Goal: Task Accomplishment & Management: Use online tool/utility

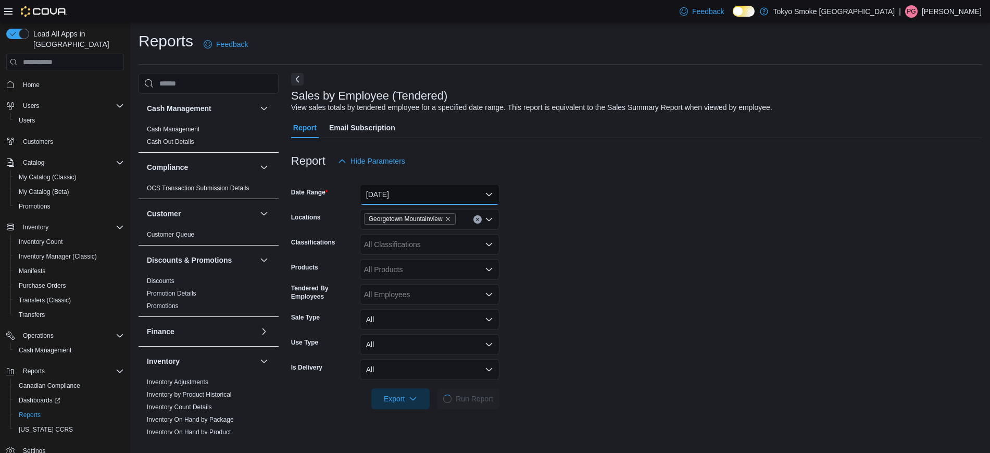
click at [429, 199] on button "[DATE]" at bounding box center [430, 194] width 140 height 21
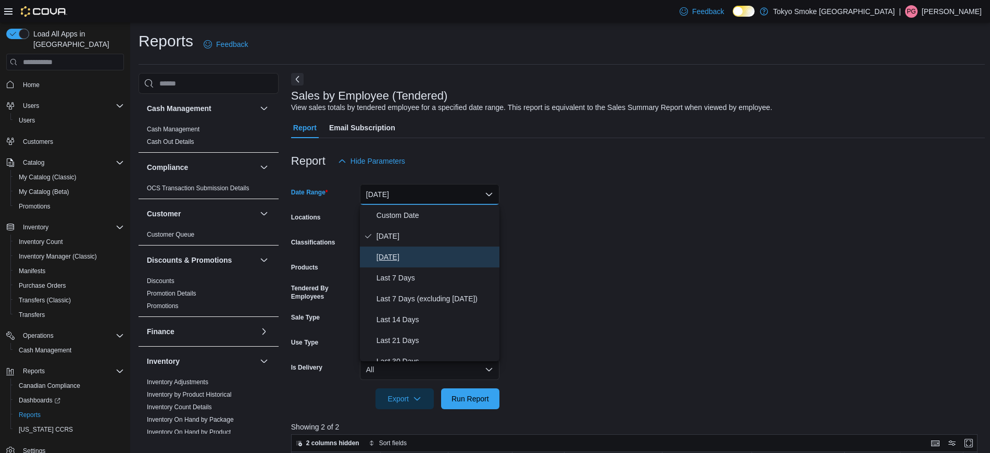
click at [397, 251] on span "[DATE]" at bounding box center [436, 257] width 119 height 13
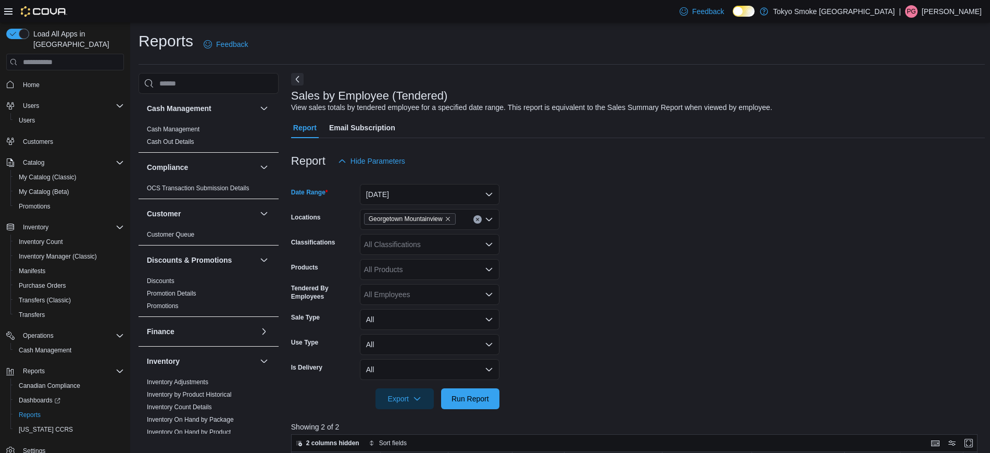
click at [651, 205] on form "Date Range [DATE] Locations [GEOGRAPHIC_DATA] Mountainview Classifications All …" at bounding box center [638, 290] width 694 height 238
click at [468, 398] on span "Run Report" at bounding box center [471, 398] width 38 height 10
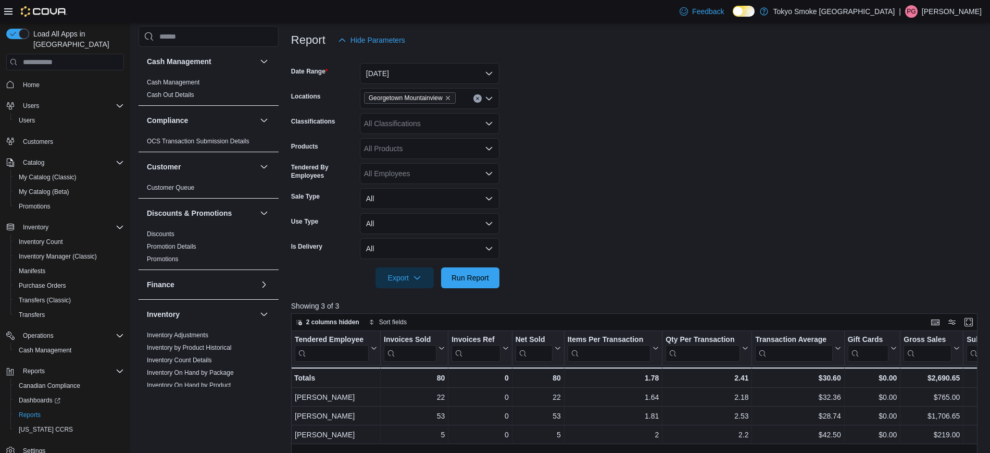
scroll to position [111, 0]
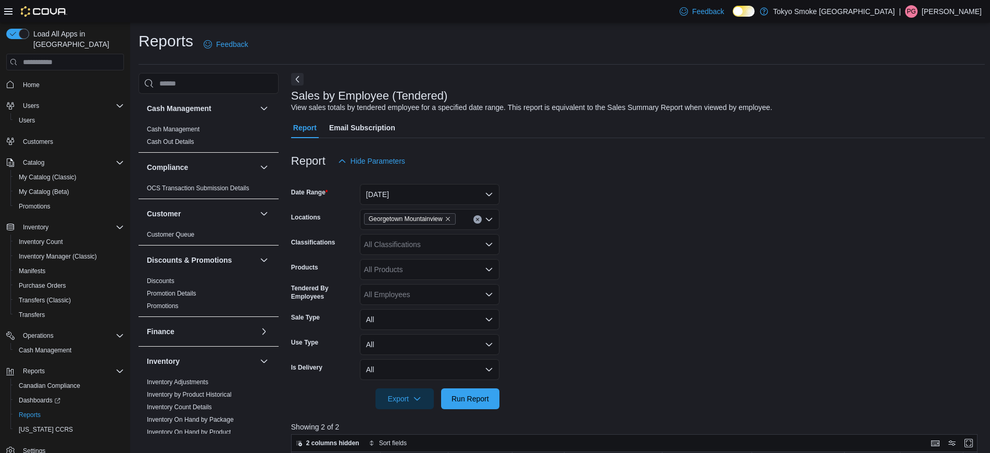
click at [721, 209] on form "Date Range Today Locations Georgetown Mountainview Classifications All Classifi…" at bounding box center [638, 290] width 694 height 238
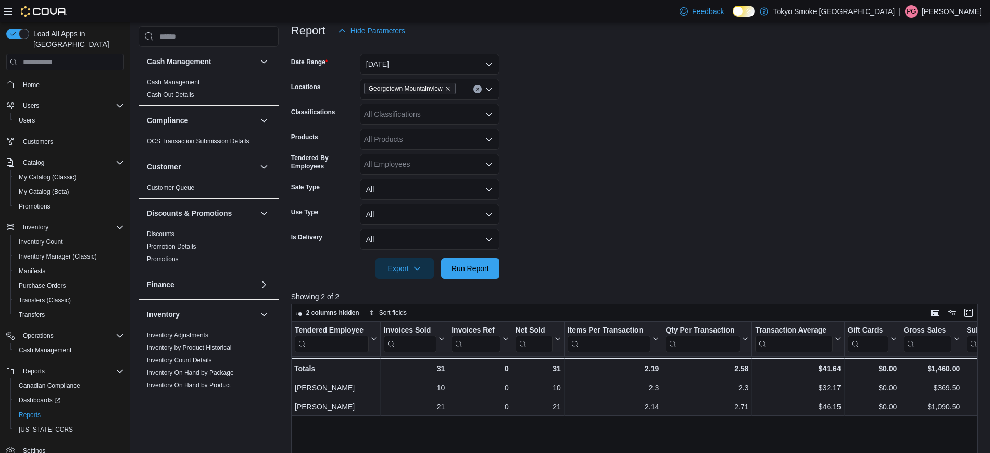
scroll to position [156, 0]
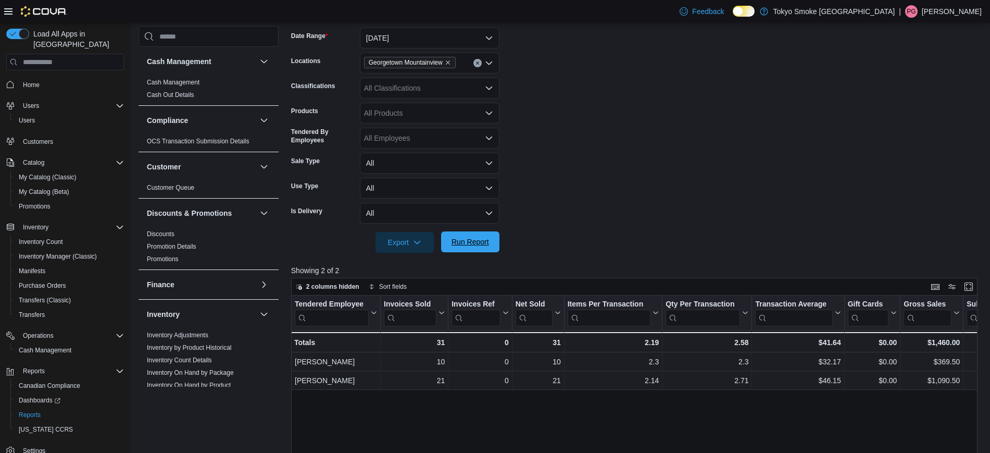
click at [493, 233] on button "Run Report" at bounding box center [470, 241] width 58 height 21
